Goal: Task Accomplishment & Management: Complete application form

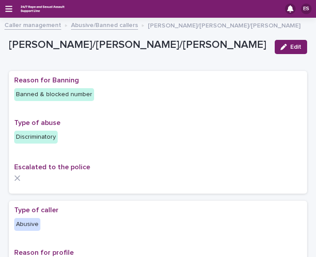
click at [8, 4] on div "ES" at bounding box center [158, 9] width 316 height 18
click at [8, 7] on icon "button" at bounding box center [8, 9] width 7 height 6
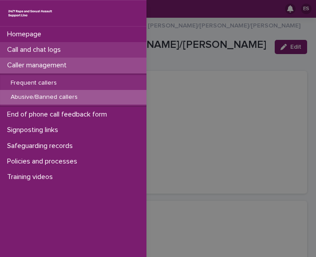
click at [43, 50] on p "Call and chat logs" at bounding box center [36, 50] width 64 height 8
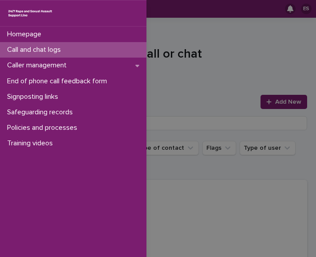
click at [169, 39] on div "Homepage Call and chat logs Caller management End of phone call feedback form S…" at bounding box center [158, 128] width 316 height 257
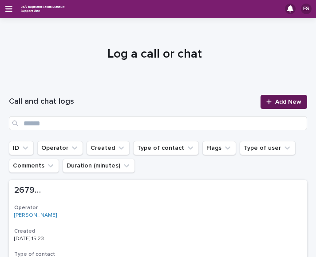
click at [270, 107] on link "Add New" at bounding box center [283, 102] width 47 height 14
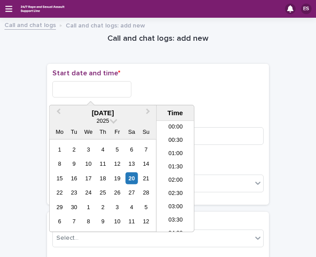
click at [79, 86] on input "text" at bounding box center [91, 89] width 79 height 16
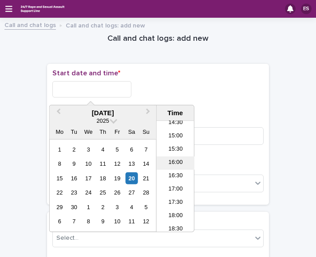
click at [170, 161] on li "16:00" at bounding box center [176, 163] width 38 height 13
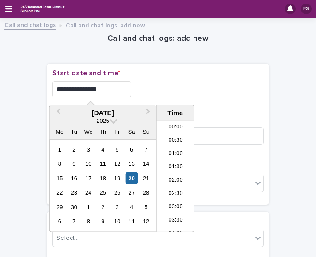
click at [122, 85] on input "**********" at bounding box center [91, 89] width 79 height 16
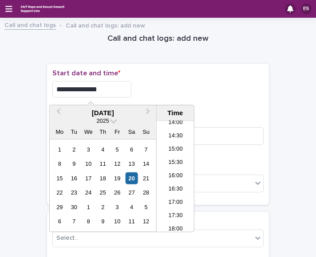
type input "**********"
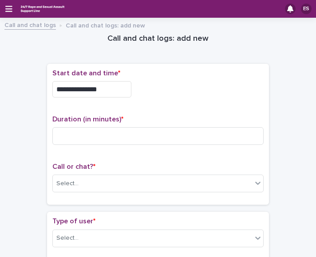
click at [173, 80] on div "**********" at bounding box center [157, 86] width 211 height 35
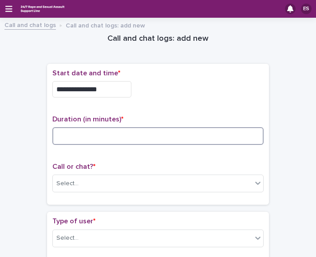
click at [94, 134] on input at bounding box center [157, 136] width 211 height 18
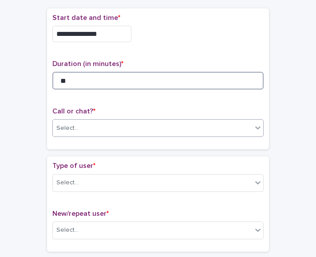
scroll to position [56, 0]
type input "**"
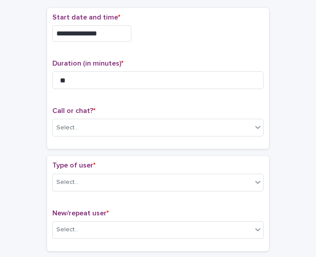
click at [77, 117] on div "Call or chat? * Select..." at bounding box center [157, 125] width 211 height 37
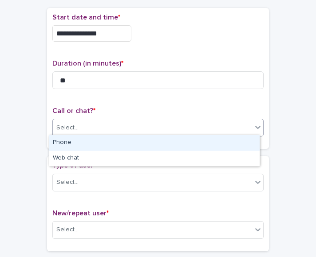
click at [62, 127] on div "Select..." at bounding box center [67, 127] width 22 height 9
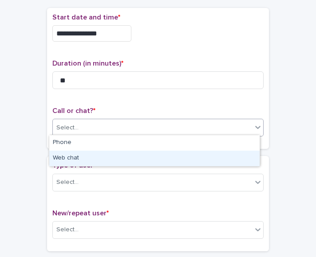
click at [83, 159] on div "Web chat" at bounding box center [154, 159] width 210 height 16
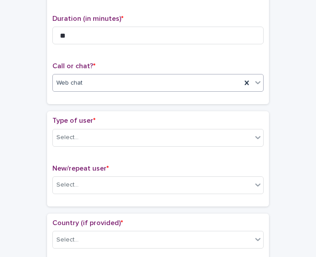
scroll to position [101, 0]
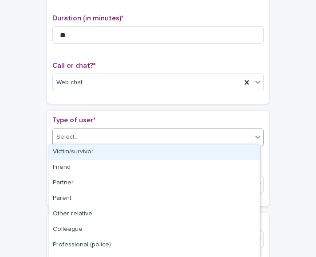
click at [73, 143] on div "Select..." at bounding box center [157, 138] width 211 height 18
click at [83, 145] on div "Victim/survivor" at bounding box center [154, 153] width 210 height 16
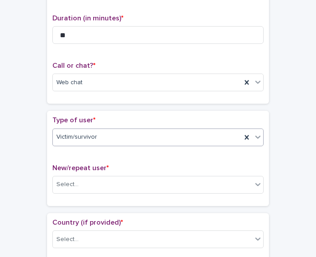
scroll to position [152, 0]
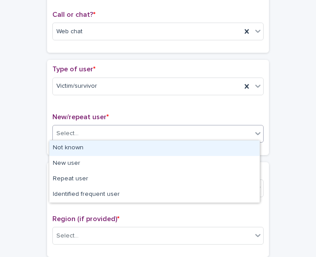
click at [73, 137] on div "Select..." at bounding box center [152, 133] width 199 height 15
click at [91, 145] on div "Not known" at bounding box center [154, 149] width 210 height 16
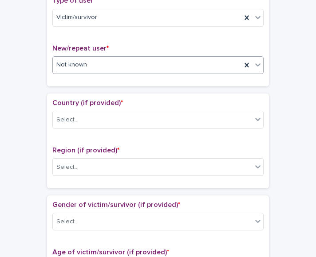
scroll to position [221, 0]
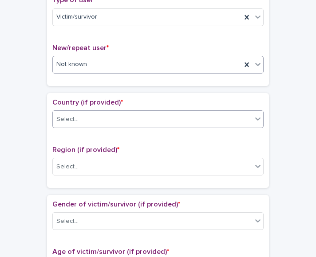
click at [70, 123] on div "Select..." at bounding box center [152, 119] width 199 height 15
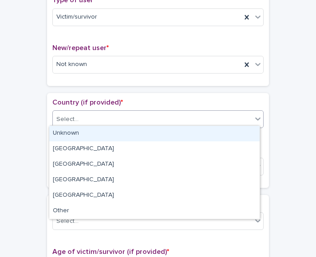
click at [90, 136] on div "Unknown" at bounding box center [154, 134] width 210 height 16
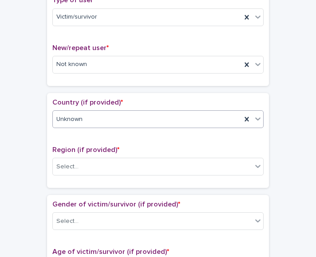
scroll to position [293, 0]
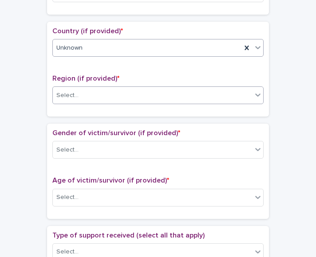
click at [62, 95] on div "Select..." at bounding box center [67, 95] width 22 height 9
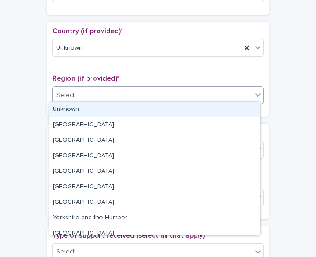
click at [83, 114] on div "Unknown" at bounding box center [154, 110] width 210 height 16
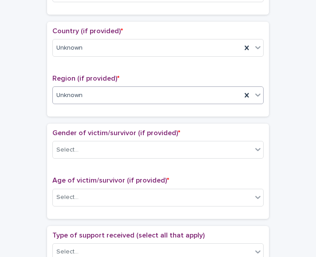
scroll to position [331, 0]
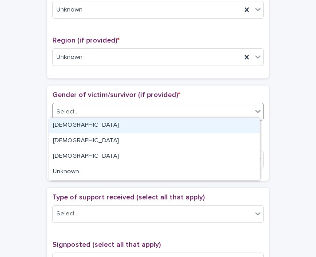
click at [82, 112] on div "Select..." at bounding box center [152, 112] width 199 height 15
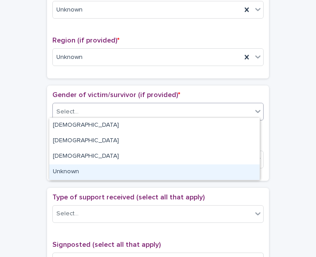
click at [81, 174] on div "Unknown" at bounding box center [154, 173] width 210 height 16
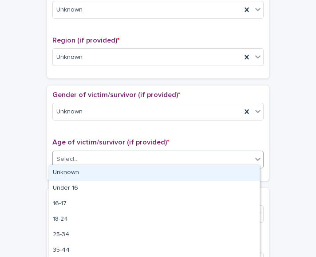
click at [71, 157] on div "Select..." at bounding box center [67, 159] width 22 height 9
click at [81, 165] on div "Unknown" at bounding box center [154, 173] width 210 height 16
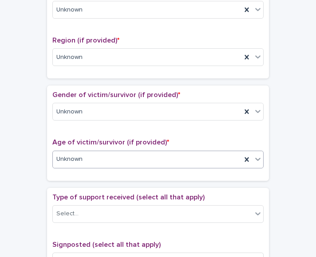
scroll to position [410, 0]
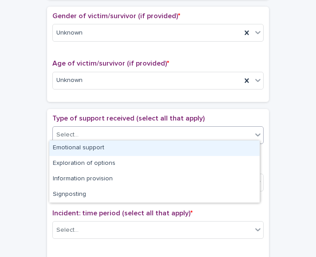
click at [70, 138] on div "Select..." at bounding box center [152, 135] width 199 height 15
click at [99, 145] on div "Emotional support" at bounding box center [154, 149] width 210 height 16
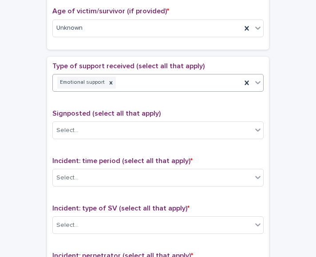
scroll to position [511, 0]
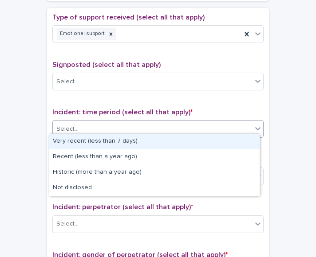
click at [94, 130] on div "Select..." at bounding box center [152, 129] width 199 height 15
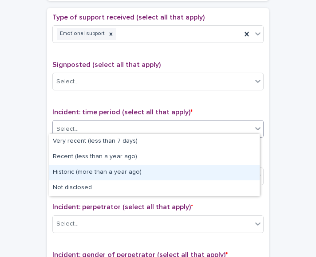
click at [100, 169] on div "Historic (more than a year ago)" at bounding box center [154, 173] width 210 height 16
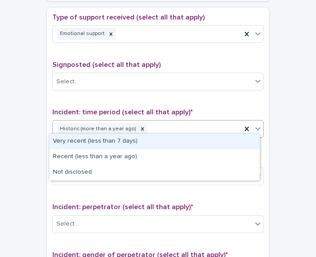
click at [165, 123] on div "Historic (more than a year ago)" at bounding box center [147, 130] width 189 height 16
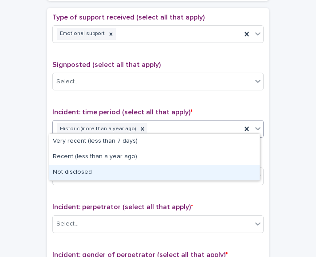
click at [76, 175] on div "Not disclosed" at bounding box center [154, 173] width 210 height 16
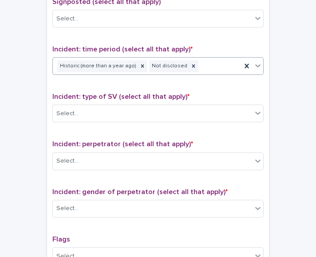
scroll to position [575, 0]
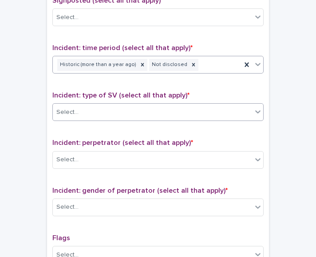
click at [67, 108] on div "Select..." at bounding box center [67, 112] width 22 height 9
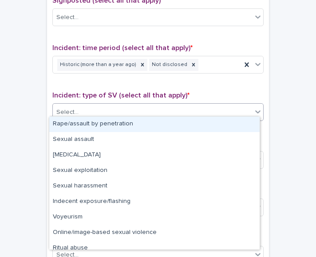
click at [80, 117] on div "Rape/assault by penetration" at bounding box center [154, 125] width 210 height 16
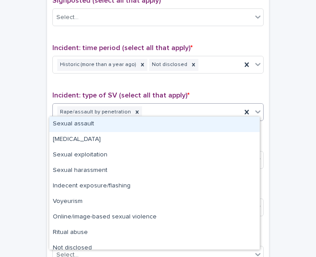
click at [137, 110] on div "Rape/assault by penetration" at bounding box center [147, 113] width 189 height 16
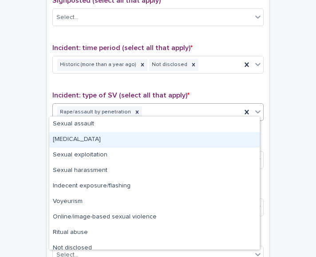
click at [96, 140] on div "[MEDICAL_DATA]" at bounding box center [154, 140] width 210 height 16
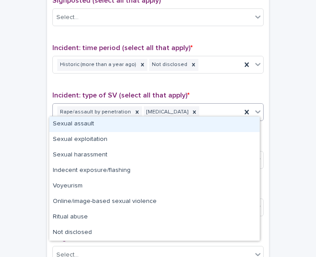
click at [194, 109] on div "Rape/assault by penetration [MEDICAL_DATA]" at bounding box center [147, 113] width 189 height 16
click at [172, 120] on div "Sexual assault" at bounding box center [154, 125] width 210 height 16
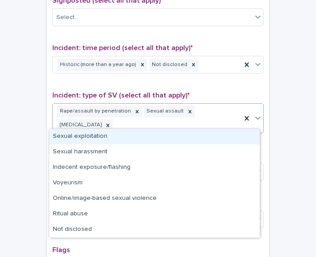
click at [209, 117] on div "Rape/assault by penetration Sexual assault [MEDICAL_DATA]" at bounding box center [147, 118] width 189 height 29
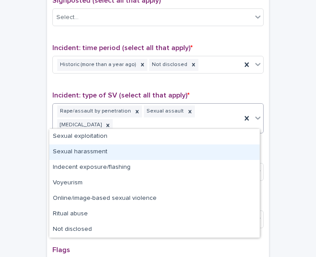
click at [116, 150] on div "Sexual harassment" at bounding box center [154, 153] width 210 height 16
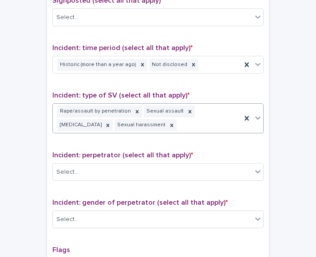
scroll to position [615, 0]
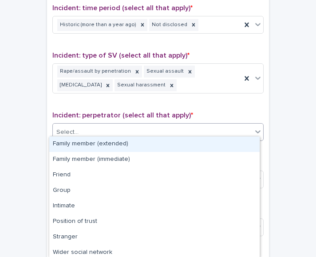
click at [96, 133] on div "Select..." at bounding box center [152, 132] width 199 height 15
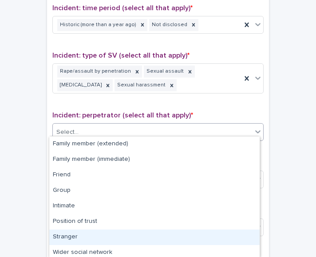
click at [77, 232] on div "Stranger" at bounding box center [154, 238] width 210 height 16
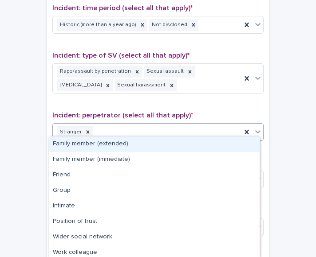
click at [119, 133] on div "Stranger" at bounding box center [147, 133] width 189 height 16
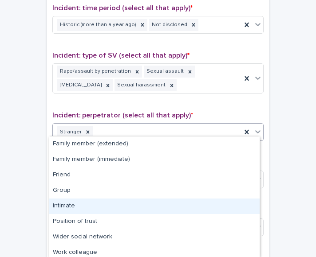
click at [83, 200] on div "Intimate" at bounding box center [154, 207] width 210 height 16
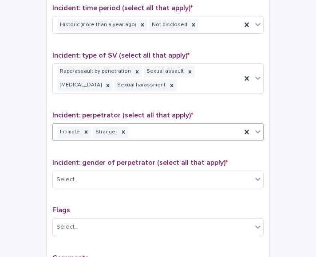
scroll to position [668, 0]
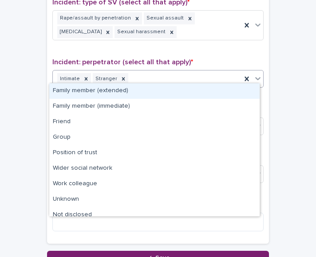
click at [171, 79] on div "Intimate Stranger" at bounding box center [147, 79] width 189 height 16
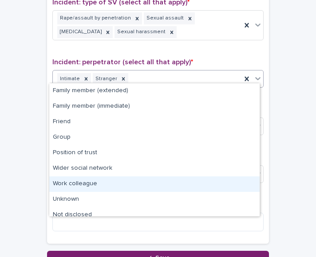
click at [101, 181] on div "Work colleague" at bounding box center [154, 185] width 210 height 16
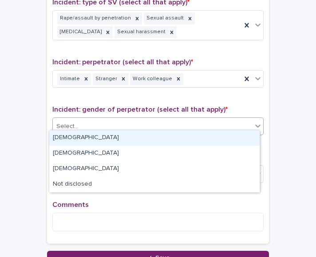
click at [87, 126] on div "Select..." at bounding box center [152, 126] width 199 height 15
click at [94, 141] on div "[DEMOGRAPHIC_DATA]" at bounding box center [154, 138] width 210 height 16
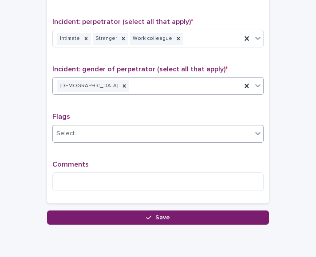
scroll to position [709, 0]
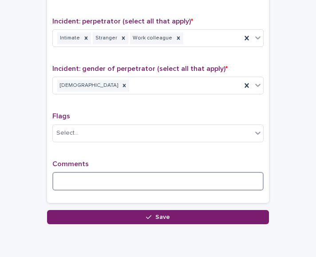
click at [87, 178] on textarea at bounding box center [157, 181] width 211 height 19
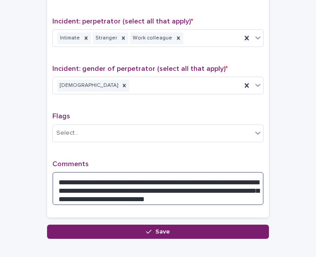
click at [85, 191] on textarea "**********" at bounding box center [157, 188] width 211 height 33
click at [177, 191] on textarea "**********" at bounding box center [157, 188] width 211 height 33
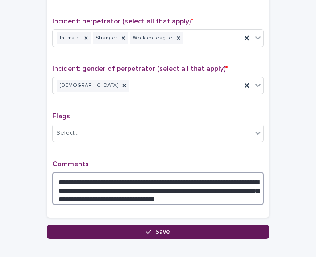
type textarea "**********"
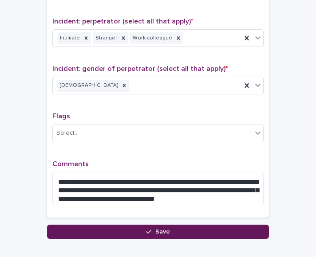
click at [138, 228] on button "Save" at bounding box center [158, 232] width 222 height 14
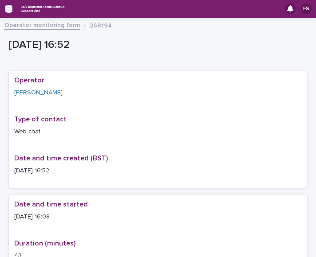
click at [6, 8] on icon "button" at bounding box center [8, 9] width 7 height 8
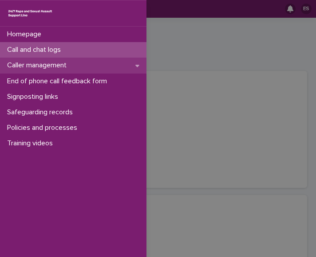
click at [32, 71] on div "Caller management" at bounding box center [73, 66] width 146 height 16
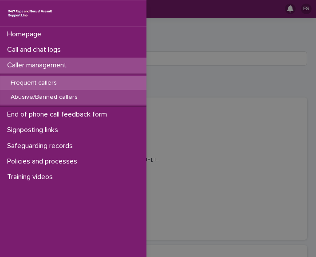
click at [31, 96] on p "Abusive/Banned callers" at bounding box center [44, 98] width 81 height 8
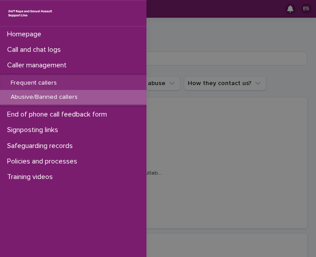
click at [195, 98] on div "Homepage Call and chat logs Caller management Frequent callers Abusive/Banned c…" at bounding box center [158, 128] width 316 height 257
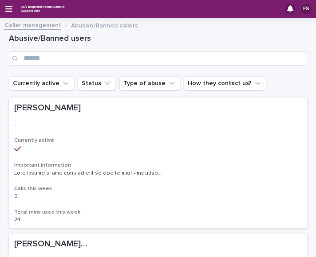
click at [92, 65] on div "Abusive/Banned users" at bounding box center [158, 49] width 298 height 53
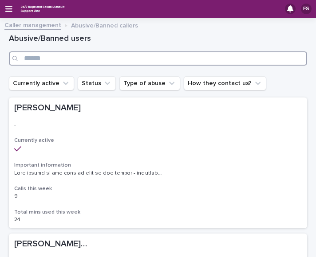
click at [75, 54] on input "Search" at bounding box center [158, 58] width 298 height 14
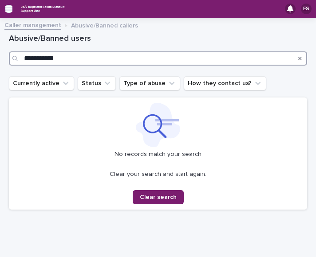
type input "**********"
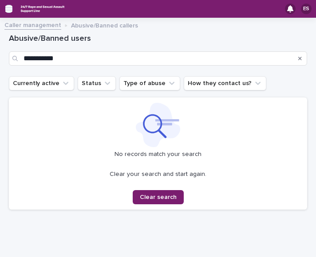
click at [6, 7] on icon "button" at bounding box center [8, 9] width 7 height 8
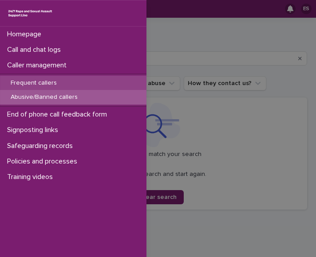
click at [28, 80] on p "Frequent callers" at bounding box center [34, 83] width 60 height 8
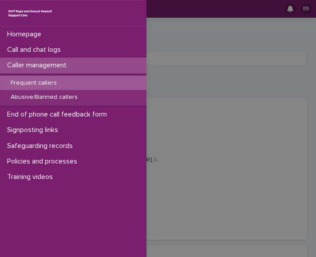
click at [174, 48] on div "Homepage Call and chat logs Caller management Frequent callers Abusive/Banned c…" at bounding box center [158, 128] width 316 height 257
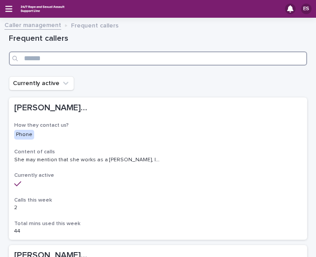
click at [133, 58] on input "Search" at bounding box center [158, 58] width 298 height 14
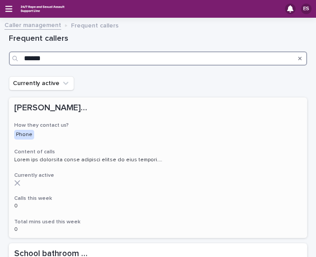
scroll to position [96, 0]
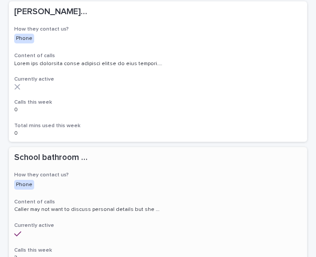
type input "******"
click at [89, 177] on h3 "How they contact us?" at bounding box center [157, 175] width 287 height 7
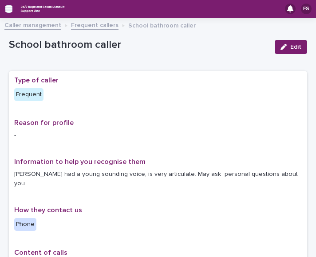
click at [10, 8] on icon "button" at bounding box center [8, 9] width 7 height 8
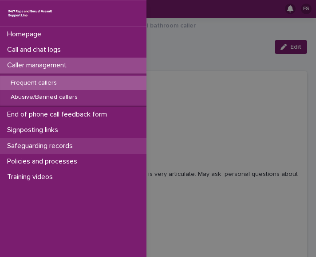
click at [43, 139] on div "Safeguarding records" at bounding box center [73, 146] width 146 height 16
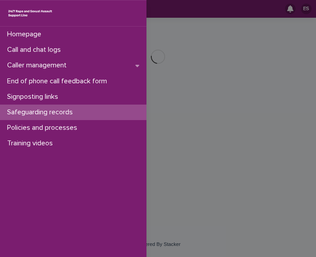
click at [185, 46] on div "Homepage Call and chat logs Caller management End of phone call feedback form S…" at bounding box center [158, 128] width 316 height 257
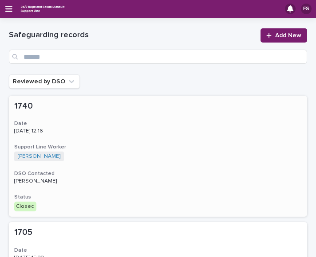
scroll to position [40, 0]
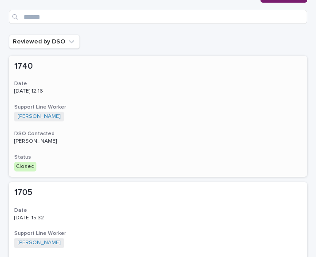
click at [151, 104] on h3 "Support Line Worker" at bounding box center [157, 107] width 287 height 7
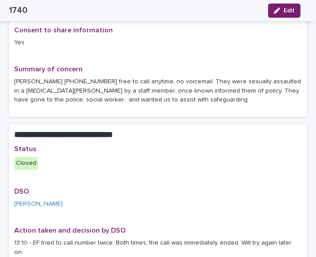
scroll to position [228, 0]
